Goal: Task Accomplishment & Management: Manage account settings

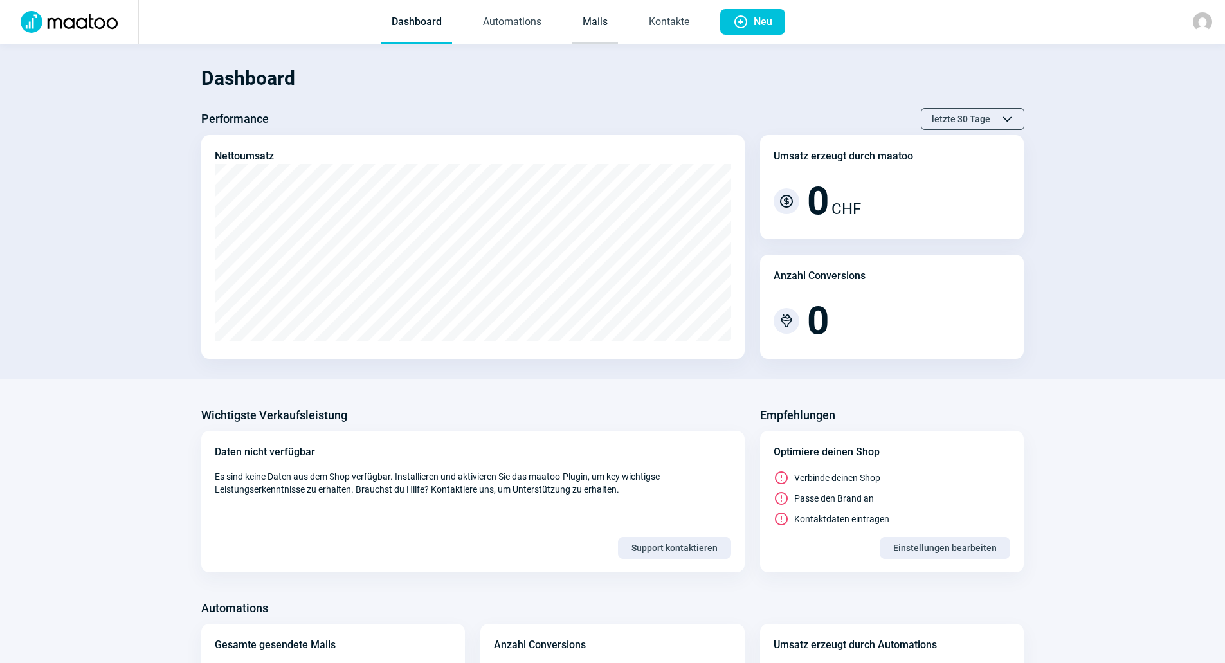
click at [604, 25] on link "Mails" at bounding box center [595, 22] width 46 height 42
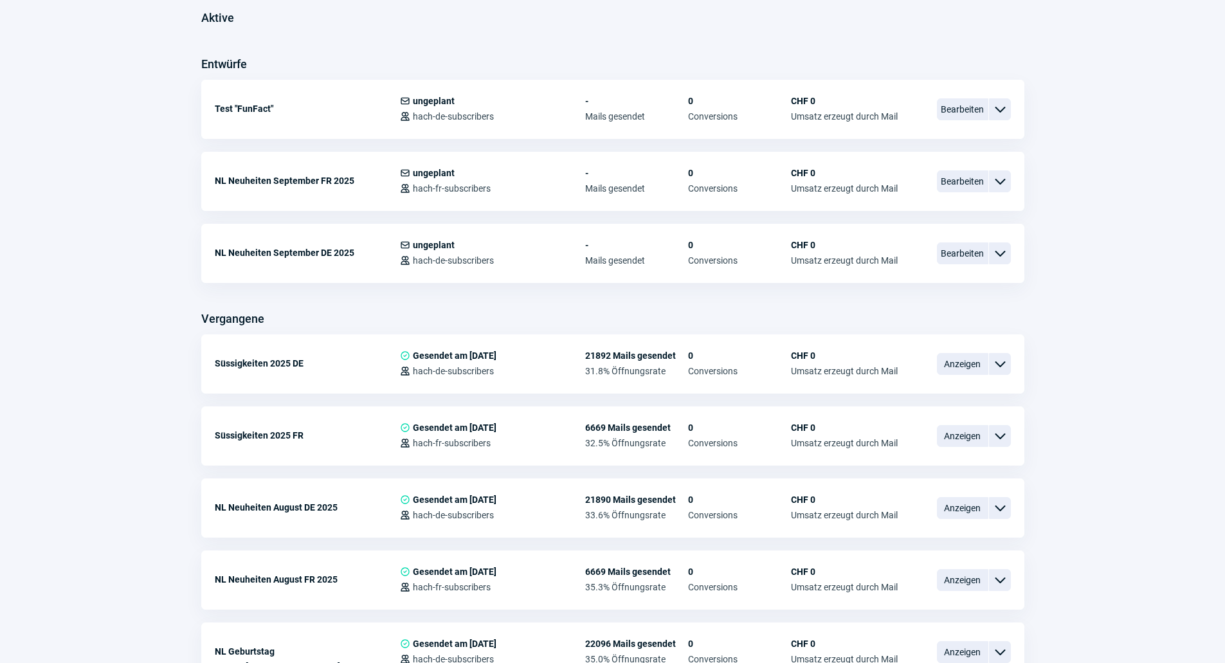
scroll to position [322, 0]
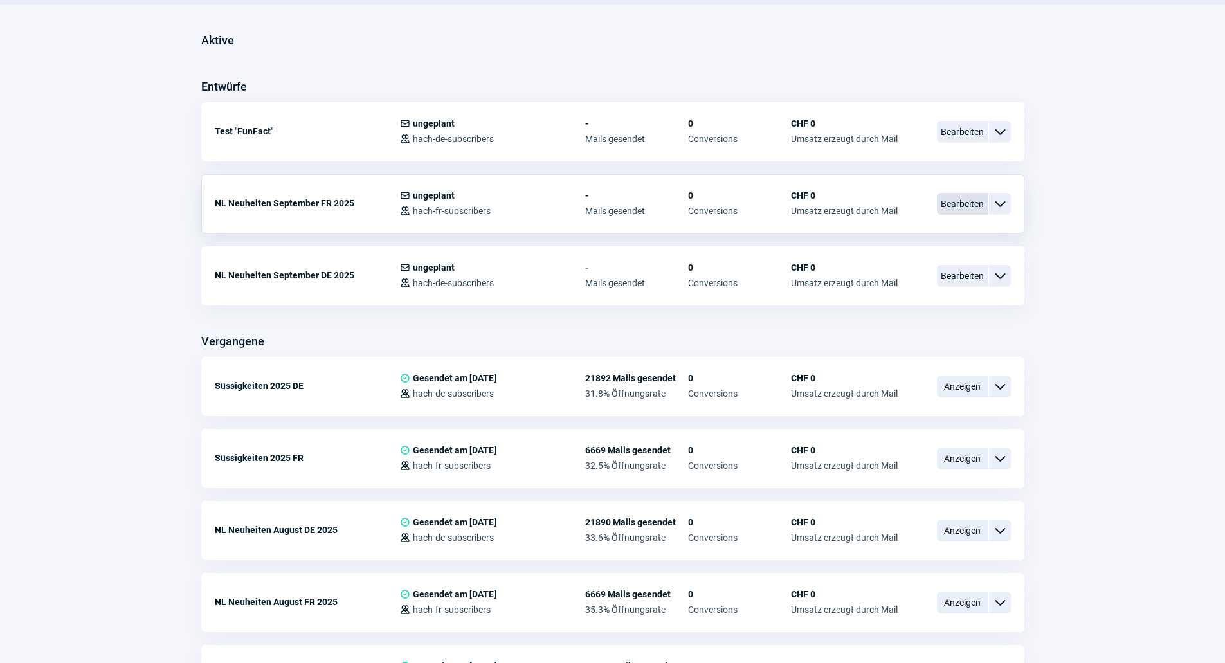
click at [811, 206] on span "Bearbeiten" at bounding box center [962, 204] width 51 height 22
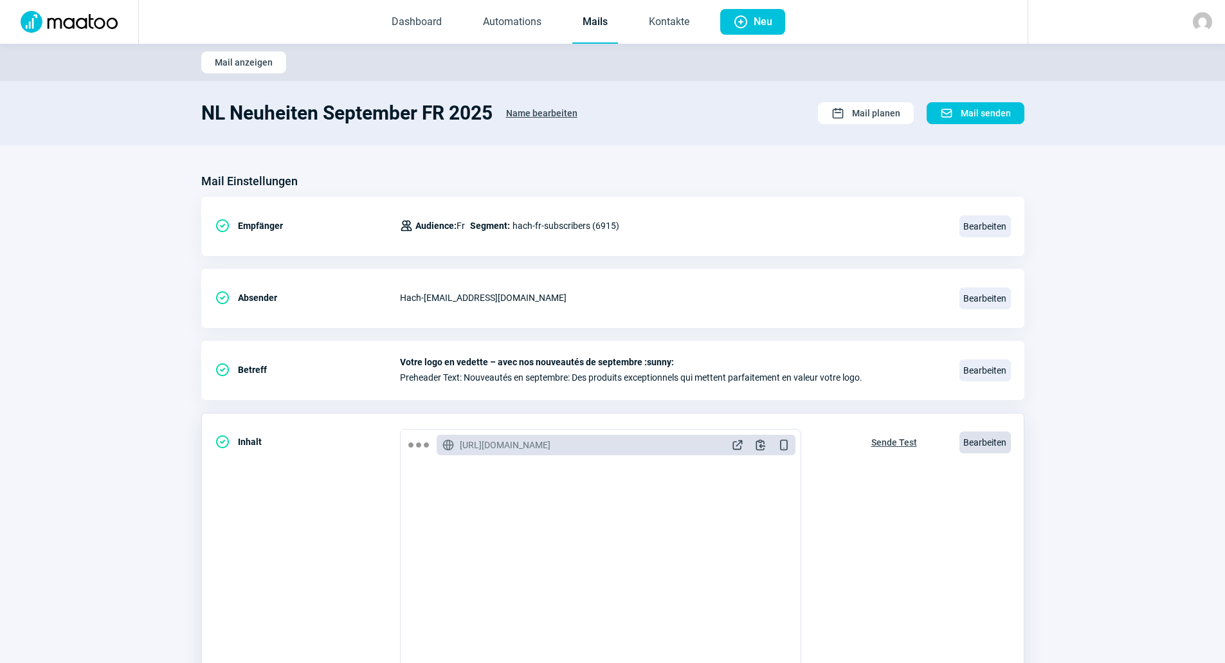
click at [811, 399] on span "Bearbeiten" at bounding box center [985, 443] width 51 height 22
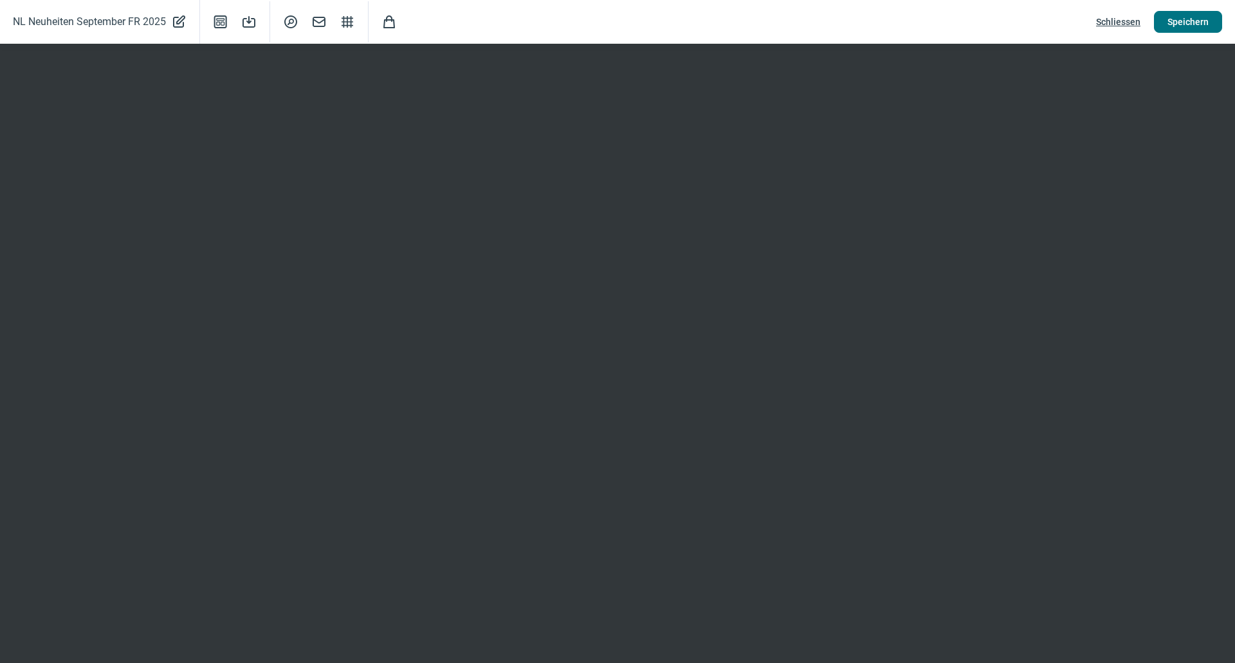
click at [811, 24] on button "Speichern" at bounding box center [1188, 22] width 68 height 22
click at [811, 11] on button "Schliessen" at bounding box center [1118, 22] width 71 height 22
